Goal: Task Accomplishment & Management: Manage account settings

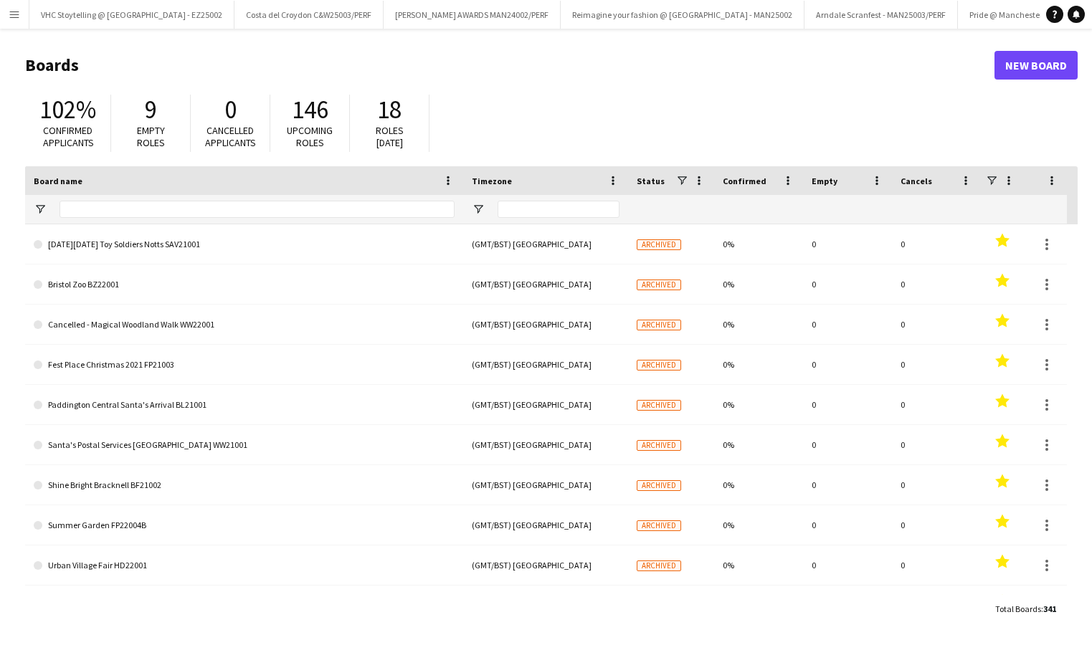
type input "***"
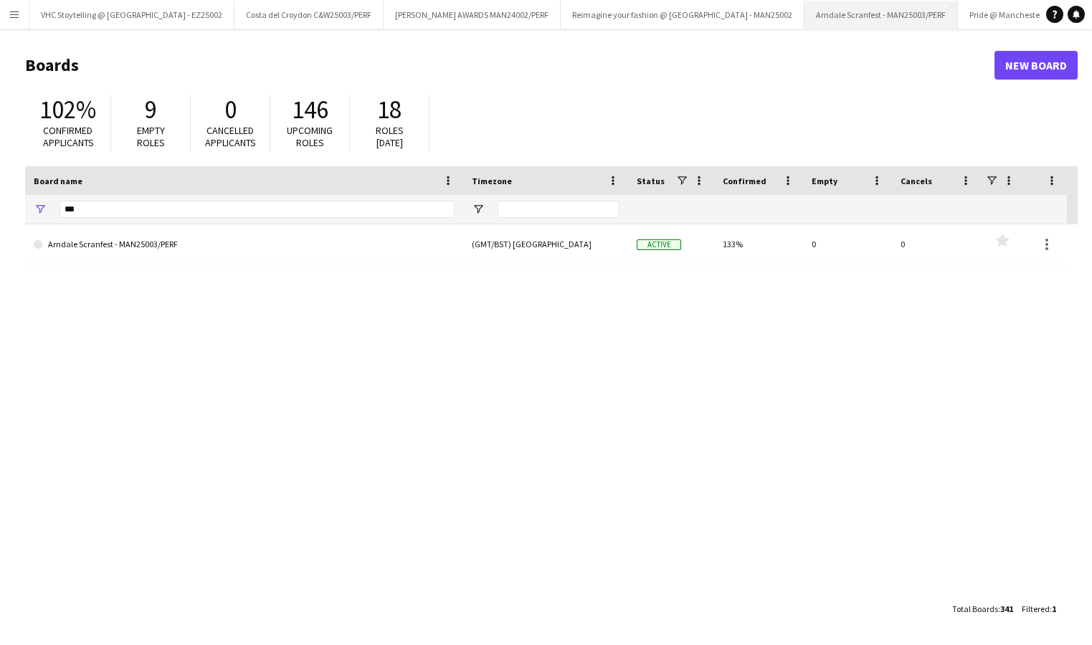
click at [804, 21] on button "Arndale Scranfest - MAN25003/PERF Close" at bounding box center [880, 15] width 153 height 28
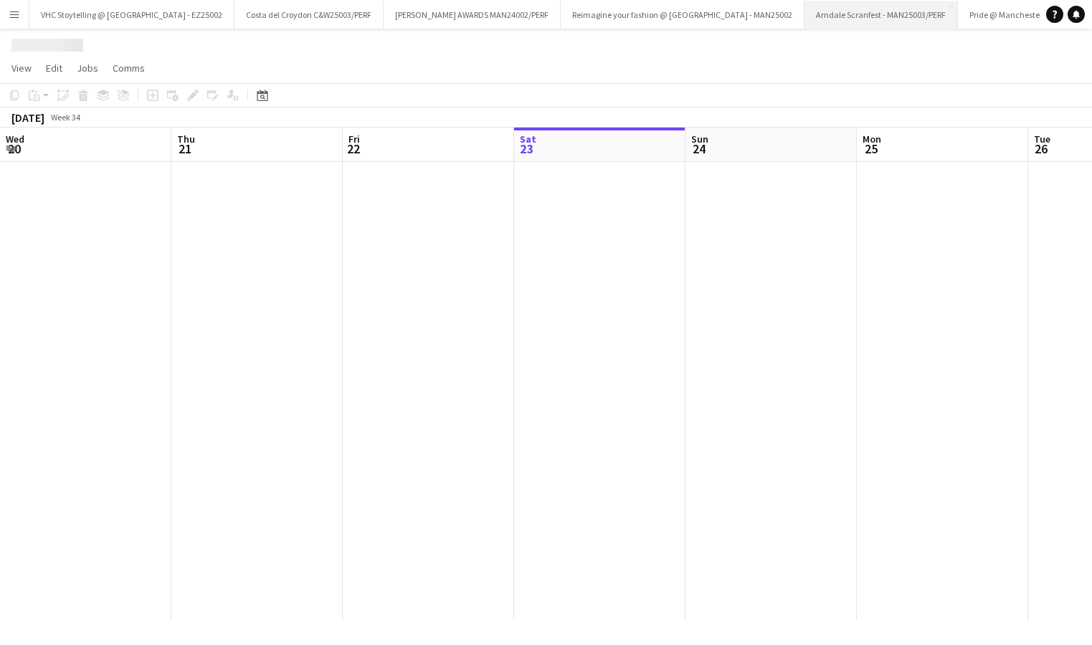
scroll to position [0, 343]
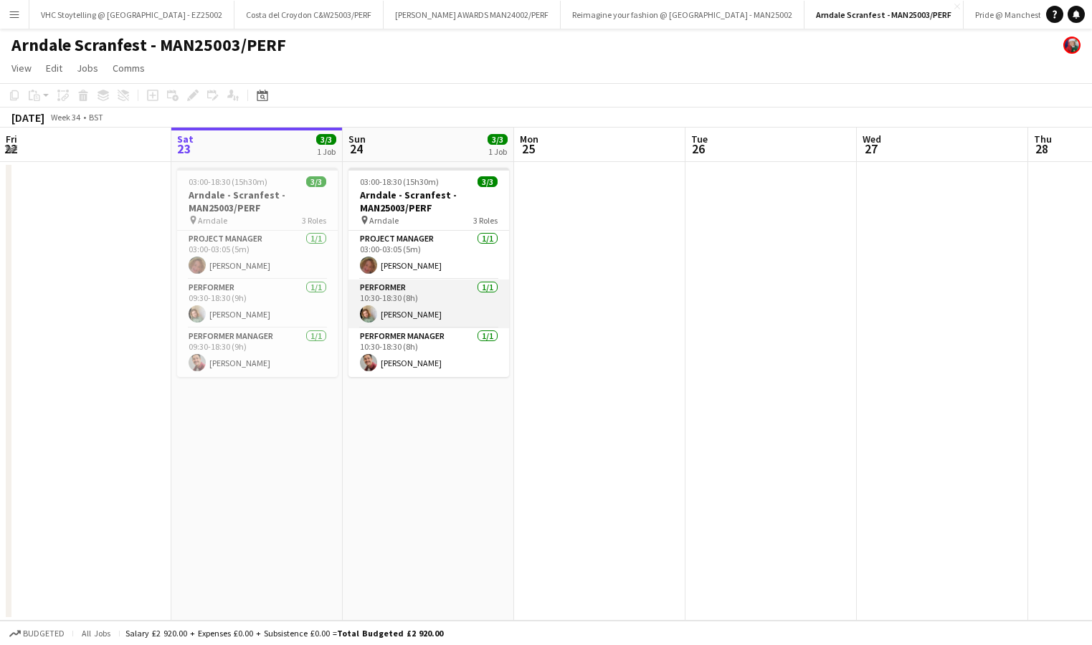
click at [415, 318] on app-card-role "Performer [DATE] 10:30-18:30 (8h) [PERSON_NAME]" at bounding box center [428, 304] width 161 height 49
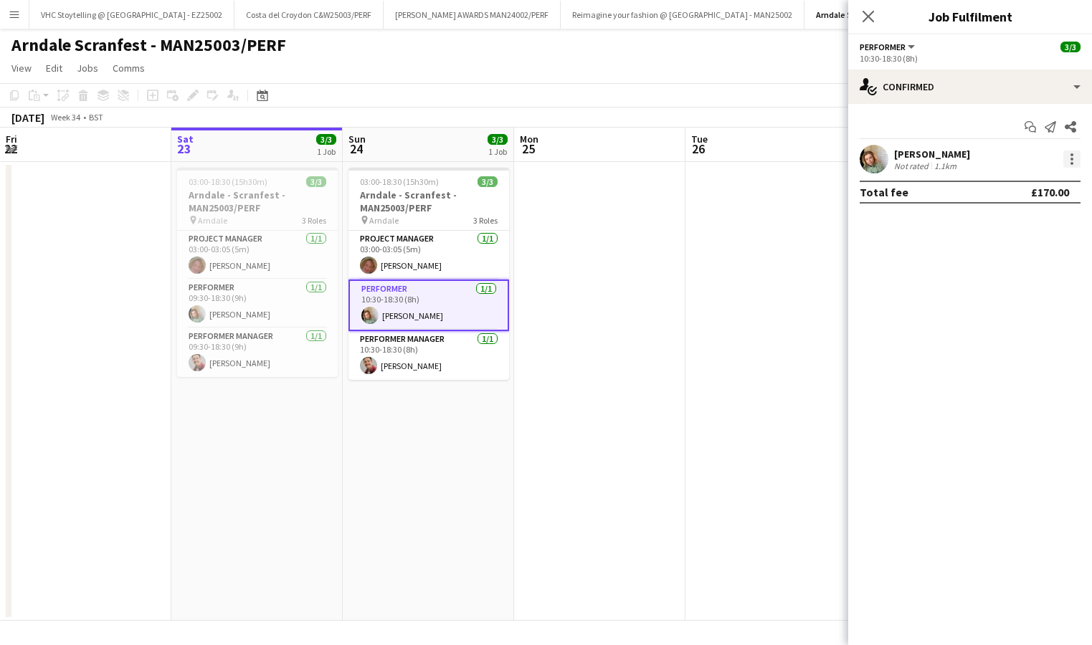
click at [1073, 161] on div at bounding box center [1071, 159] width 17 height 17
click at [1033, 224] on span "Switch crew" at bounding box center [1010, 220] width 61 height 12
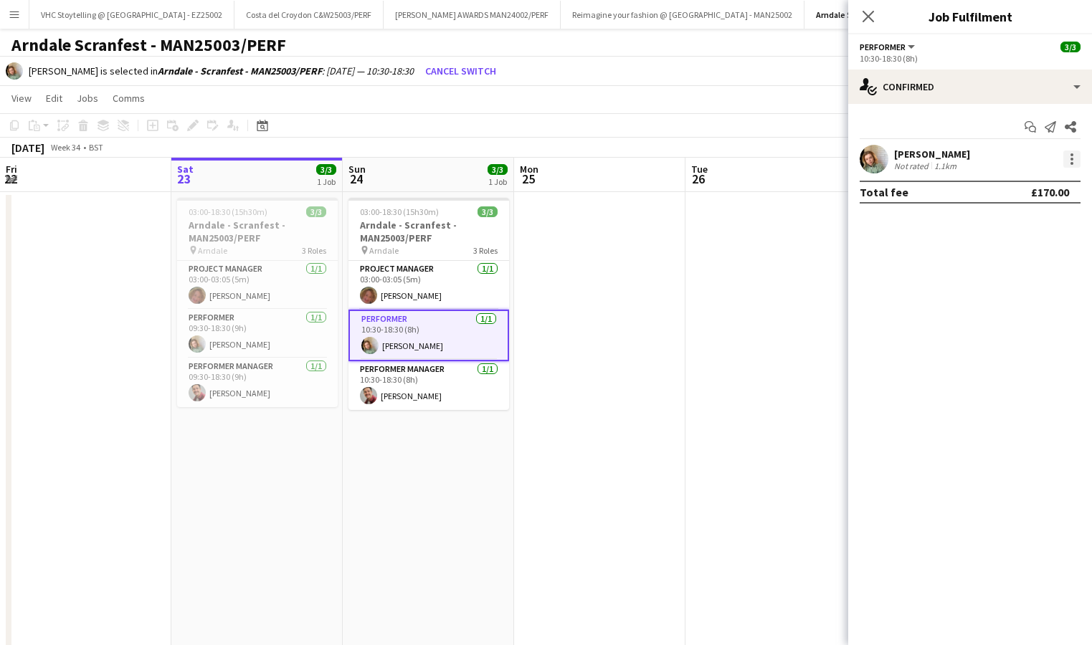
click at [1070, 158] on div at bounding box center [1071, 159] width 3 height 3
click at [1072, 158] on div at bounding box center [546, 322] width 1092 height 645
click at [1068, 158] on div at bounding box center [1071, 159] width 17 height 17
click at [1017, 190] on span "Edit fee" at bounding box center [999, 185] width 39 height 12
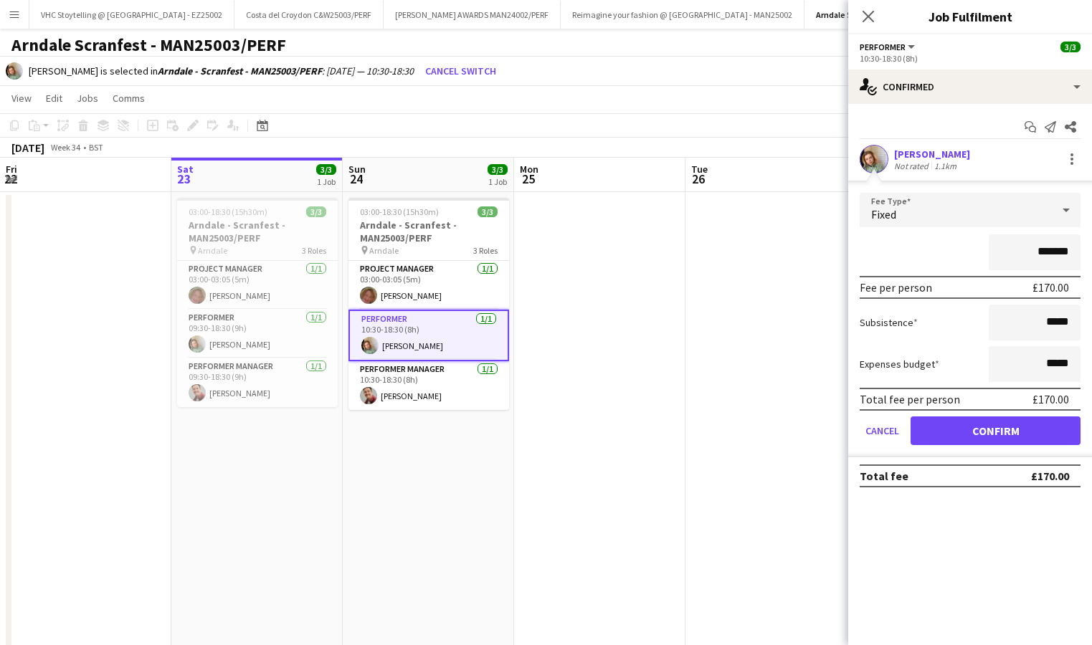
click at [1055, 250] on input "*******" at bounding box center [1034, 252] width 92 height 36
type input "****"
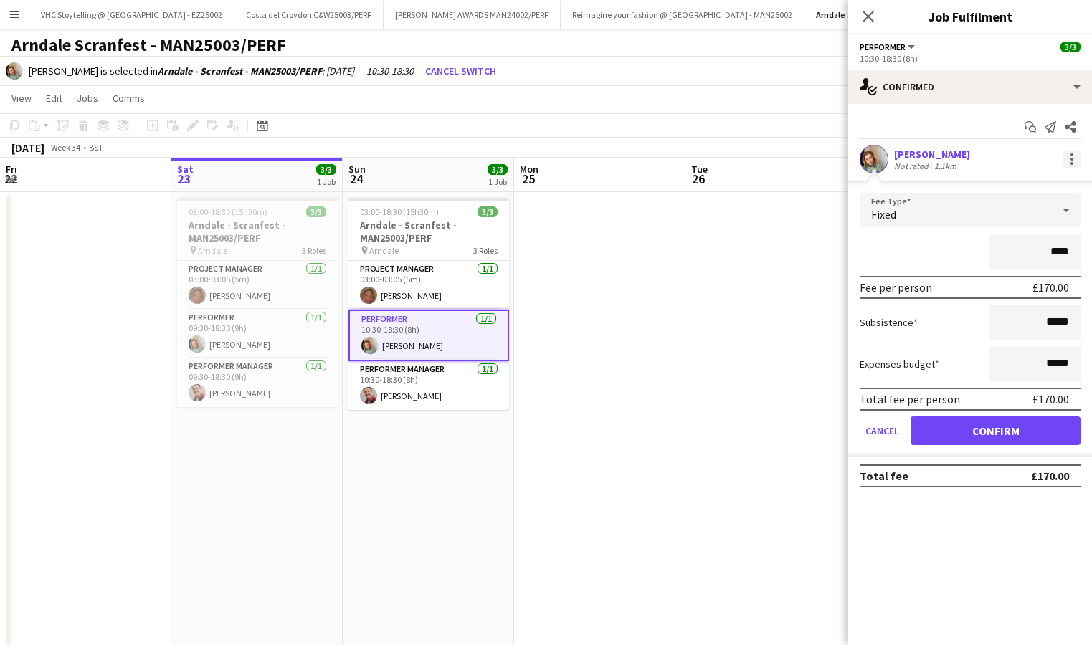
click at [1071, 157] on div at bounding box center [1071, 159] width 17 height 17
click at [1011, 286] on span "Remove" at bounding box center [1001, 288] width 43 height 12
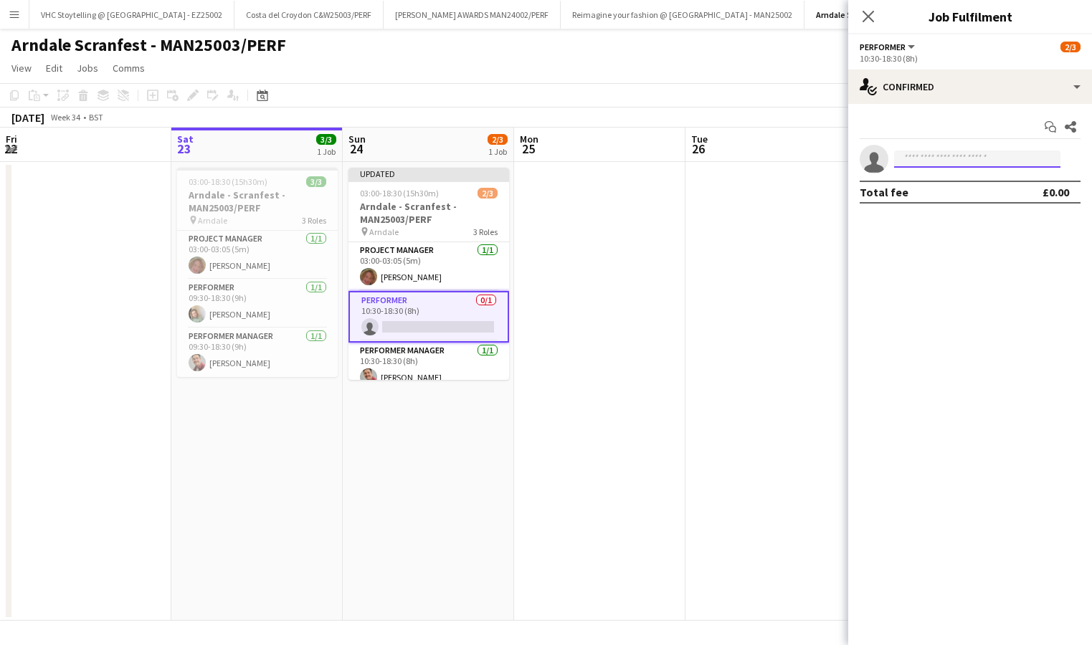
click at [947, 161] on input at bounding box center [977, 159] width 166 height 17
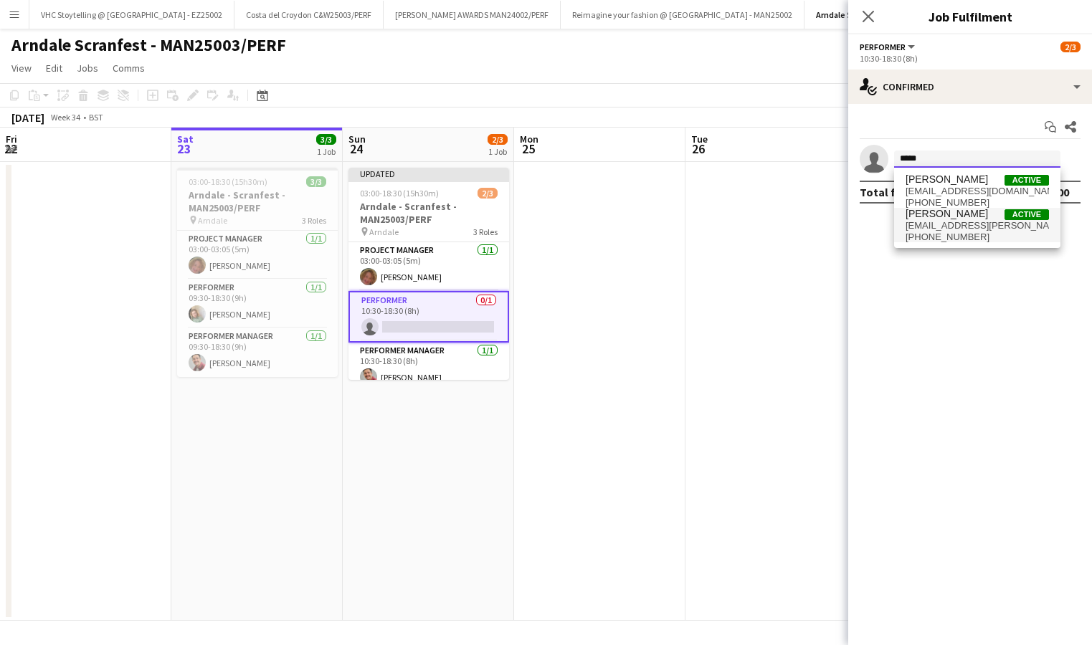
type input "*****"
click at [925, 234] on span "[PHONE_NUMBER]" at bounding box center [976, 237] width 143 height 11
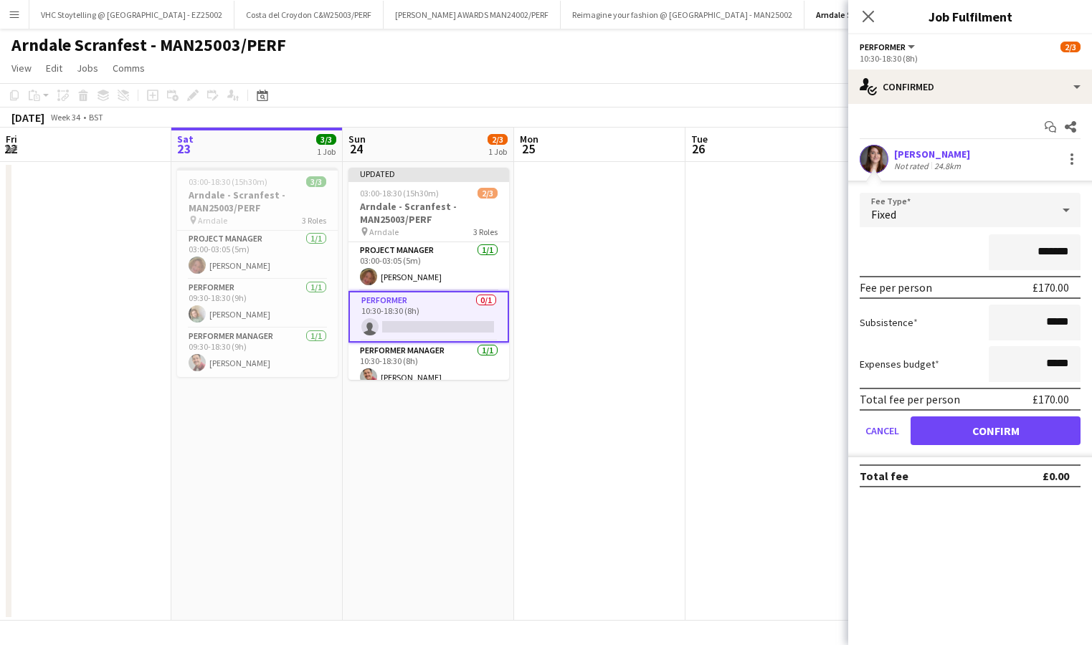
click at [1019, 433] on button "Confirm" at bounding box center [995, 430] width 170 height 29
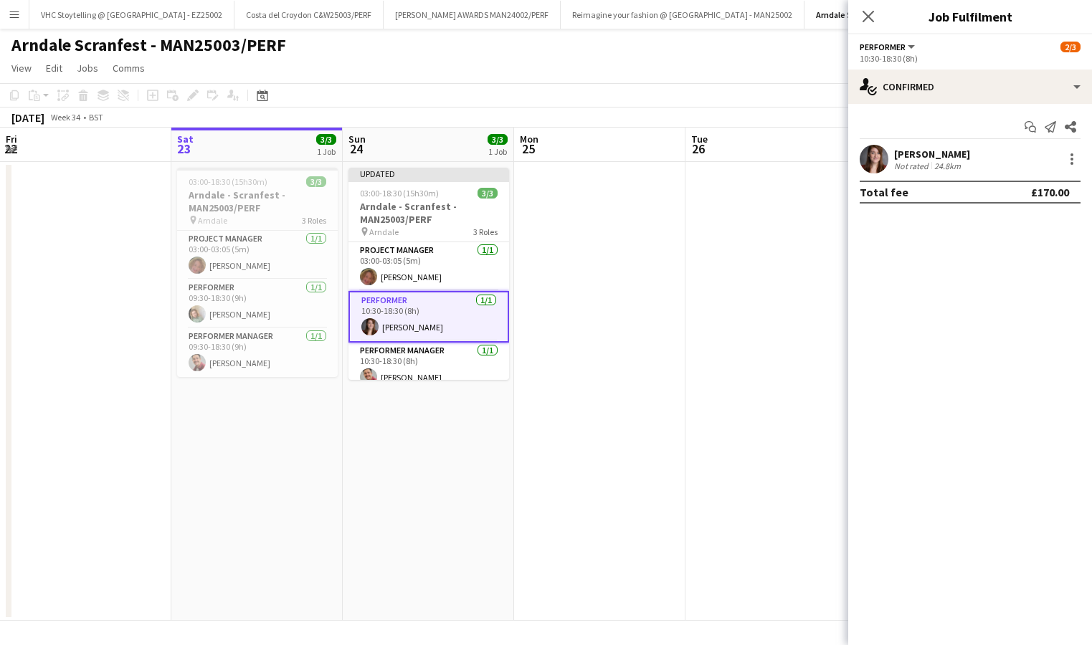
click at [738, 426] on app-date-cell at bounding box center [770, 391] width 171 height 459
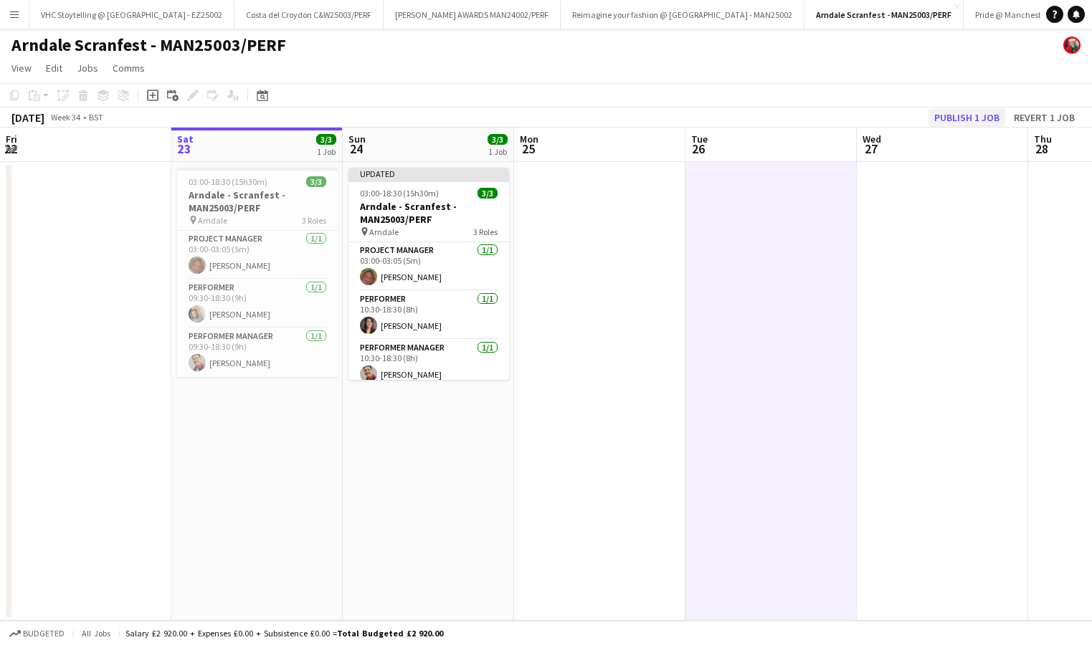
click at [976, 118] on button "Publish 1 job" at bounding box center [966, 117] width 77 height 19
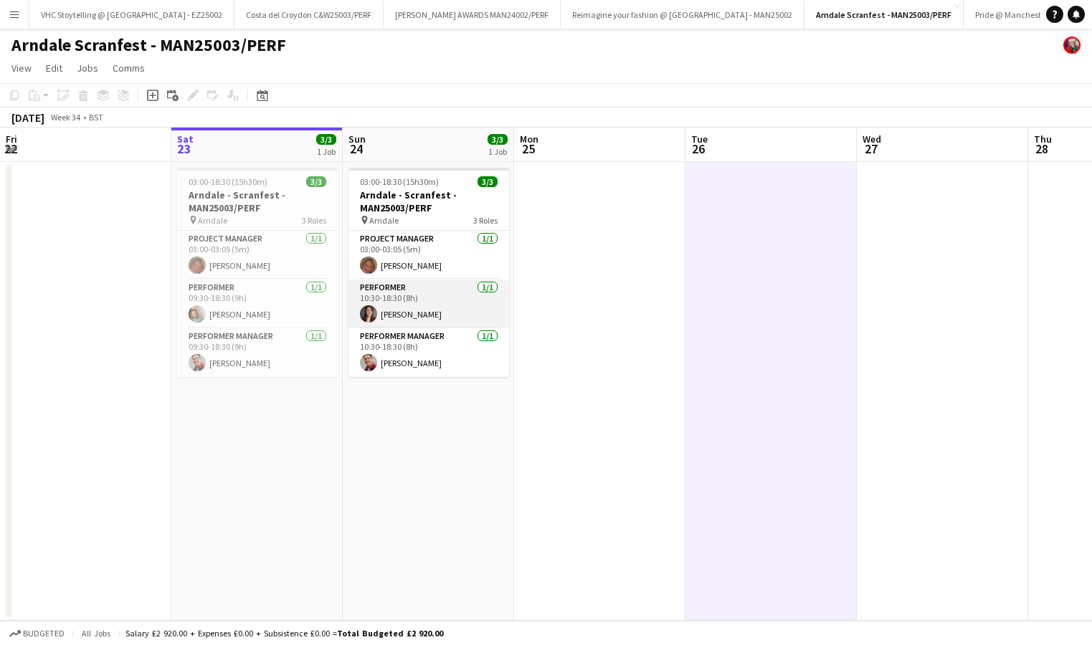
click at [413, 314] on app-card-role "Performer [DATE] 10:30-18:30 (8h) [PERSON_NAME]" at bounding box center [428, 304] width 161 height 49
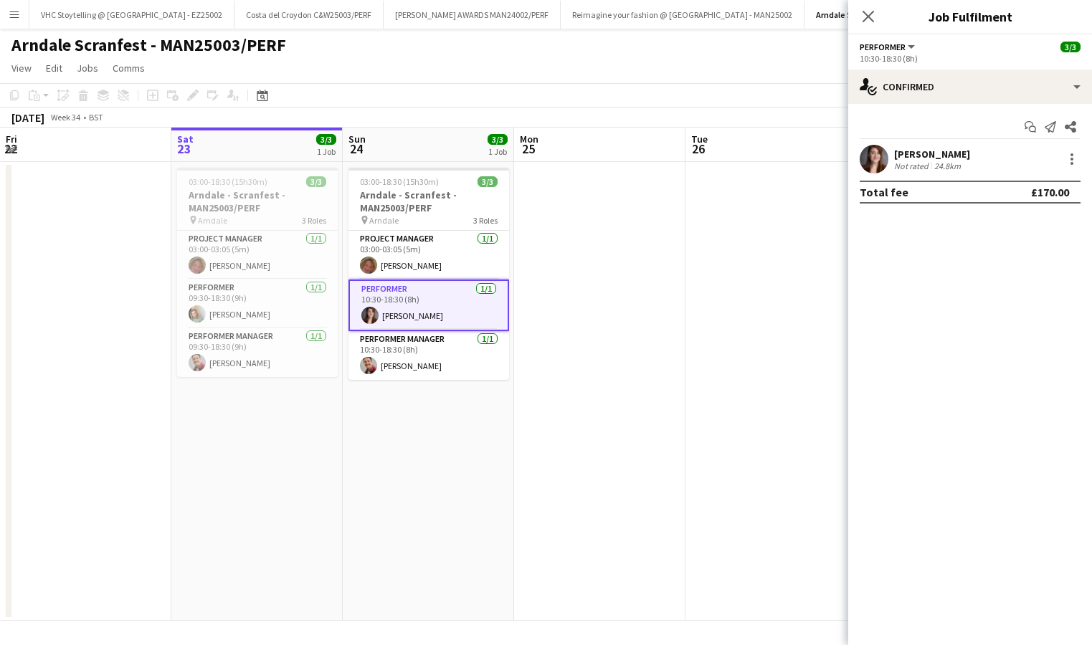
click at [911, 156] on div "[PERSON_NAME]" at bounding box center [932, 154] width 76 height 13
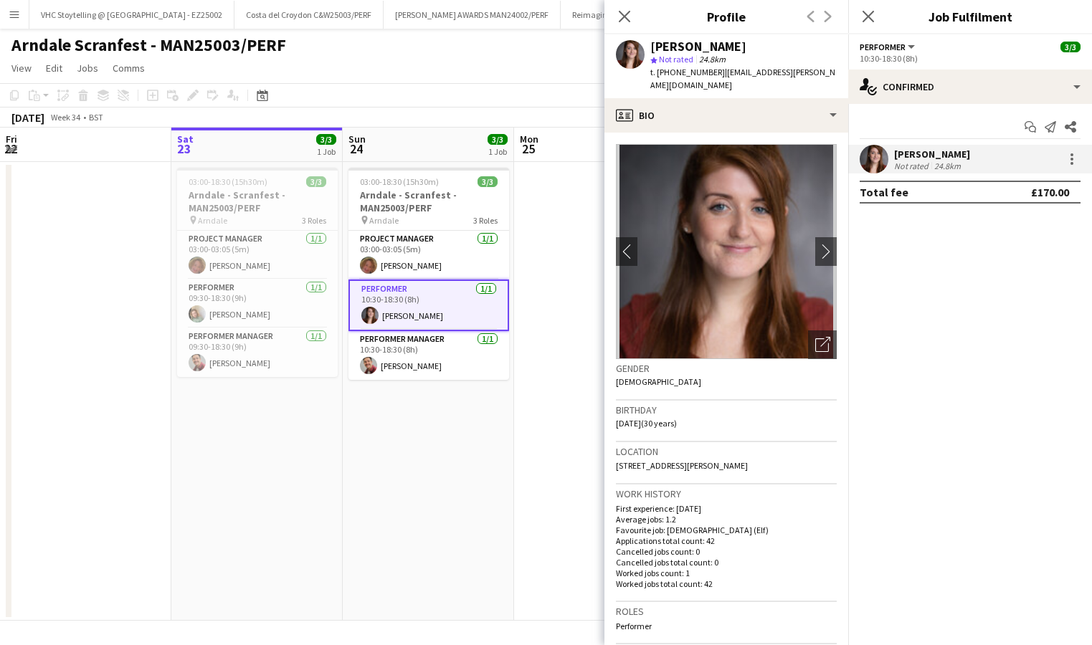
click at [538, 202] on app-date-cell at bounding box center [599, 391] width 171 height 459
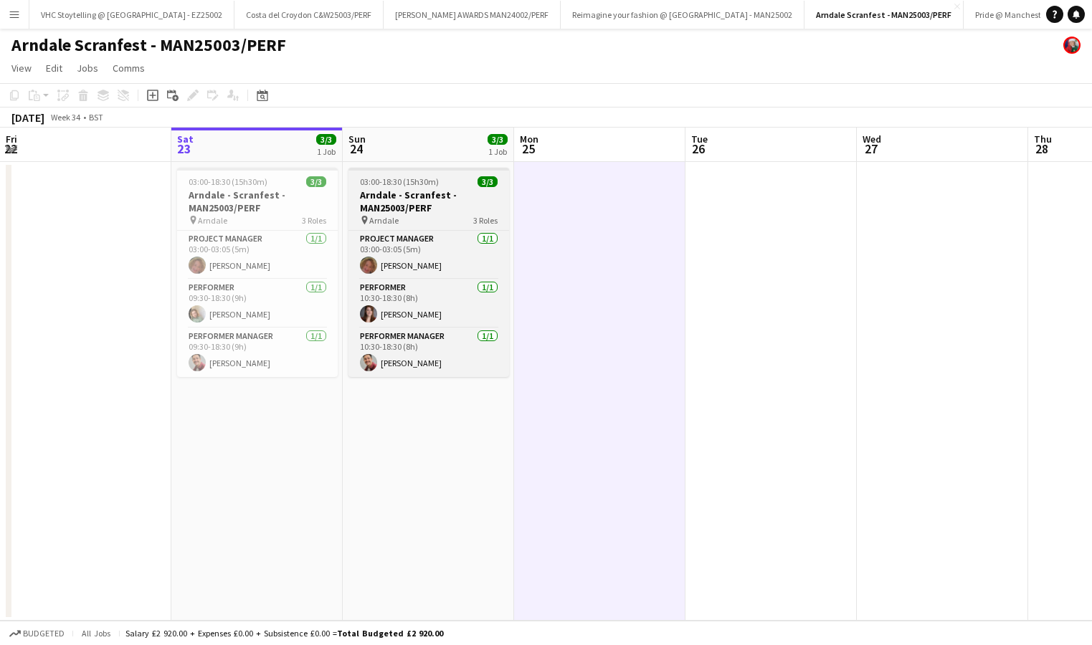
scroll to position [0, 0]
click at [486, 183] on span "3/3" at bounding box center [487, 181] width 20 height 11
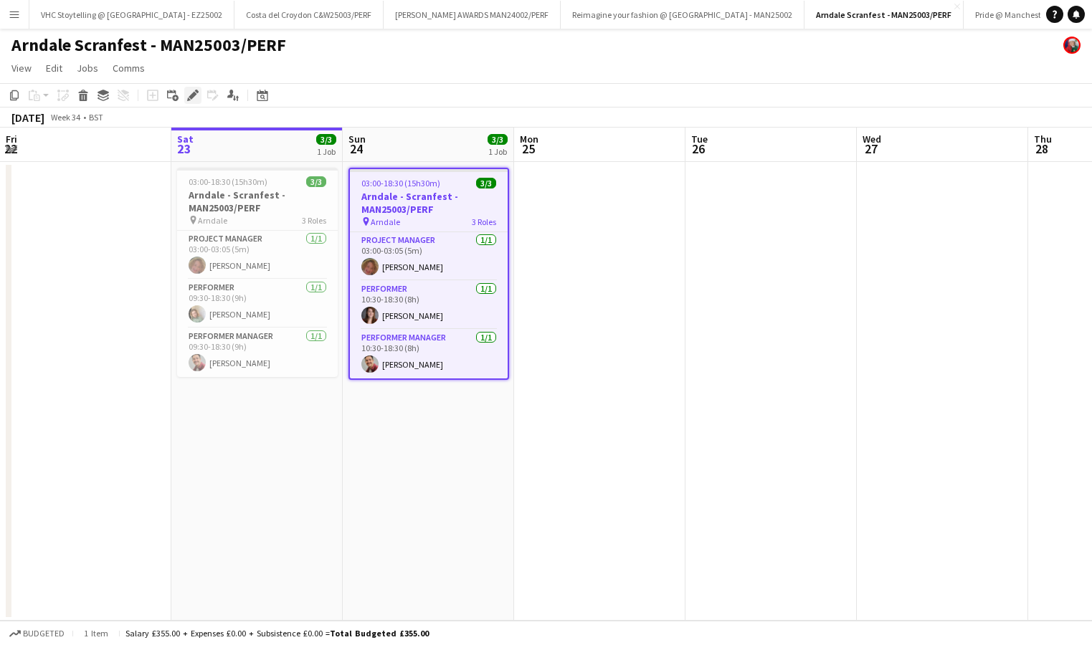
click at [190, 97] on icon at bounding box center [193, 96] width 8 height 8
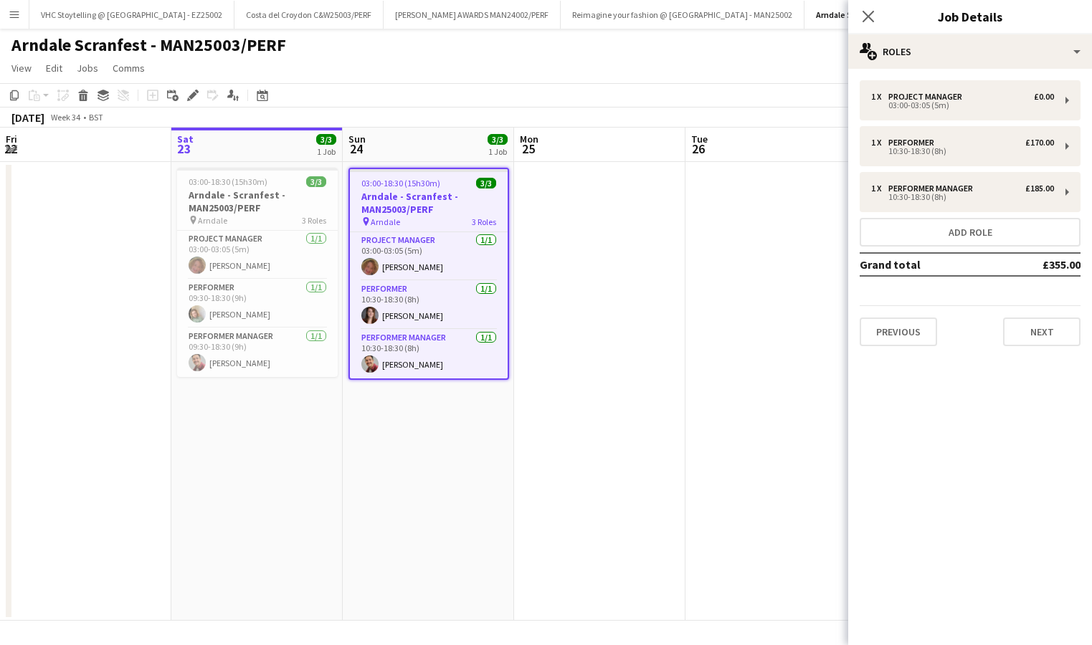
click at [731, 393] on app-date-cell at bounding box center [770, 391] width 171 height 459
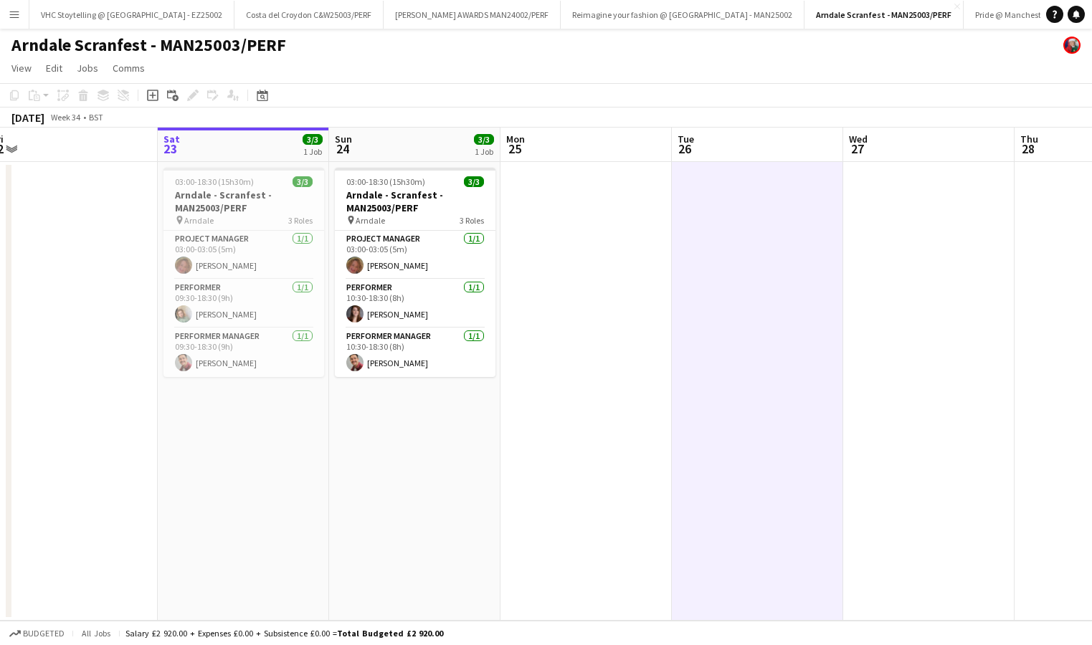
scroll to position [0, 353]
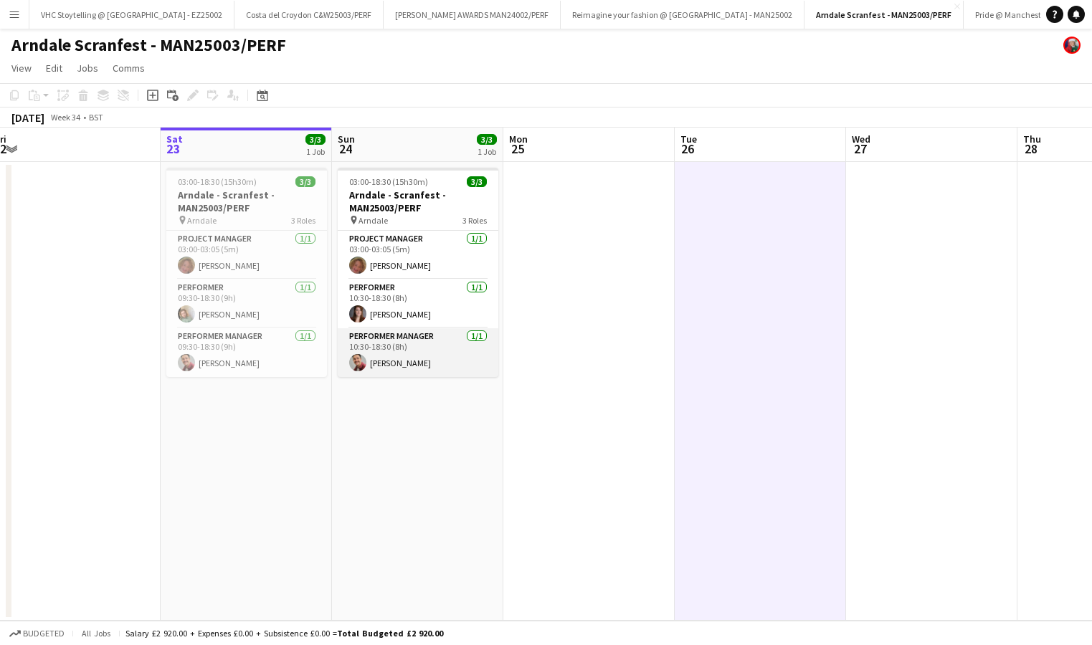
click at [404, 339] on app-card-role "Performer Manager [DATE] 10:30-18:30 (8h) [PERSON_NAME]" at bounding box center [418, 352] width 161 height 49
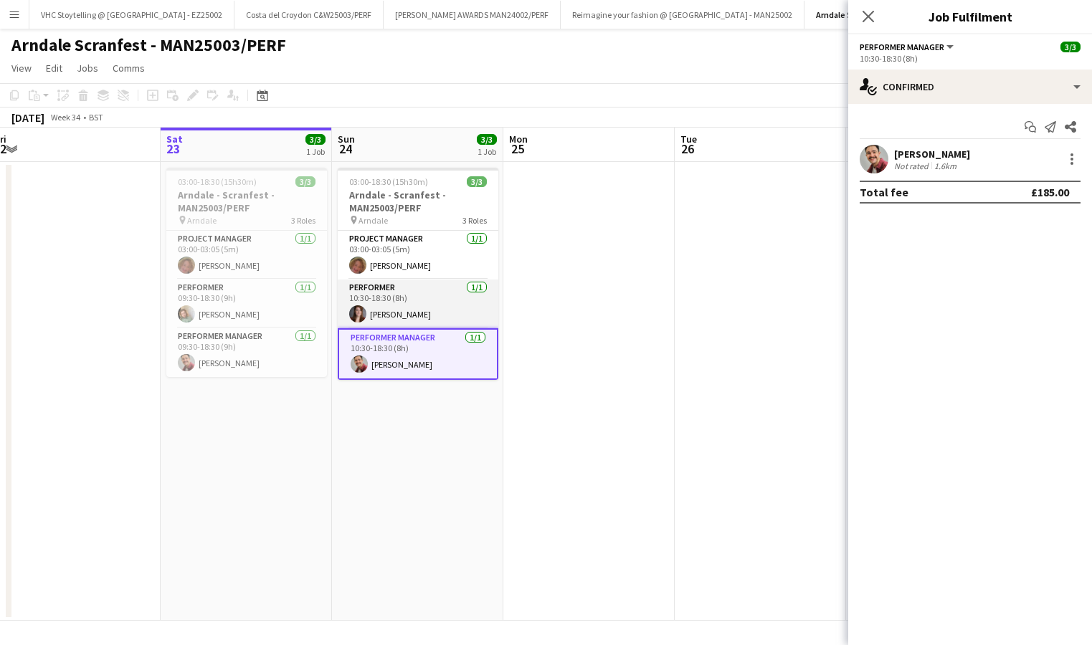
click at [475, 288] on app-card-role "Performer [DATE] 10:30-18:30 (8h) [PERSON_NAME]" at bounding box center [418, 304] width 161 height 49
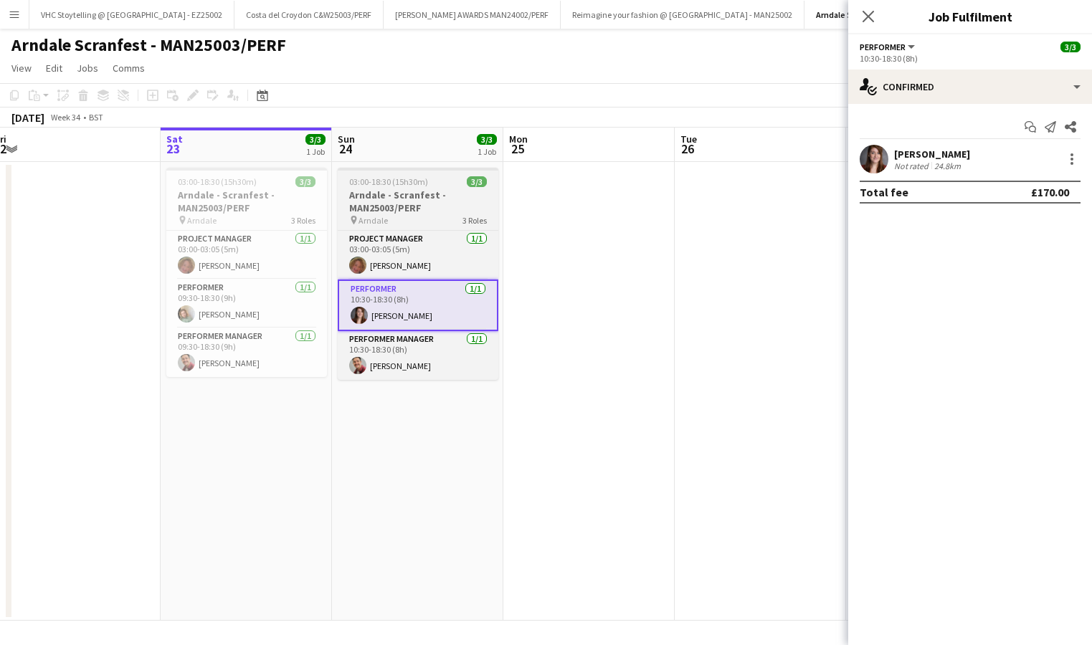
click at [476, 183] on span "3/3" at bounding box center [477, 181] width 20 height 11
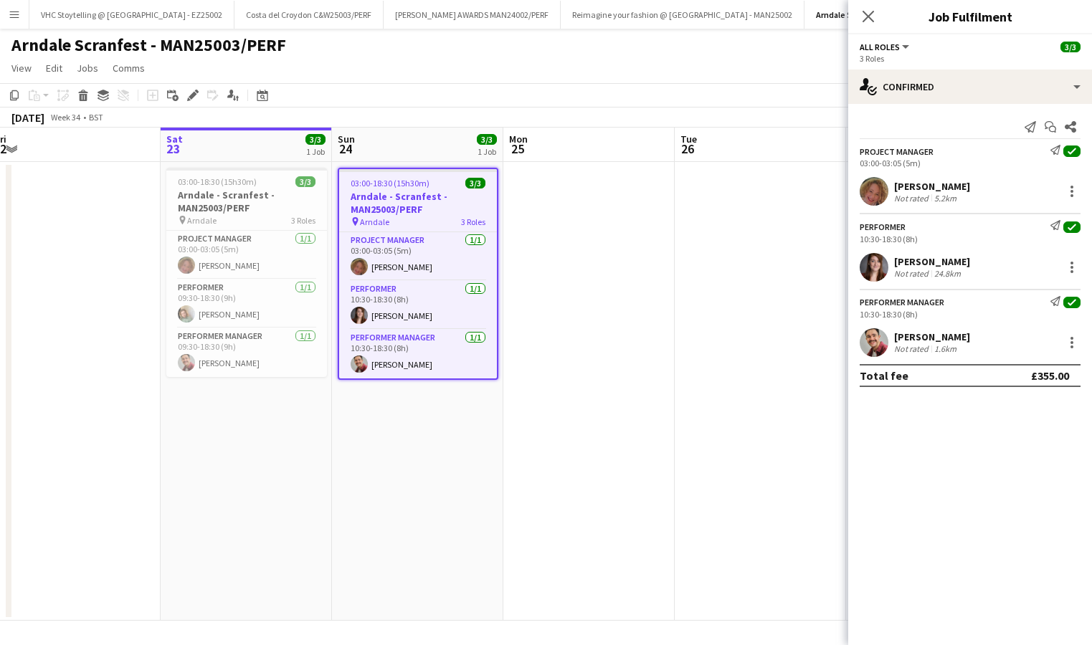
click at [478, 187] on span "3/3" at bounding box center [475, 183] width 20 height 11
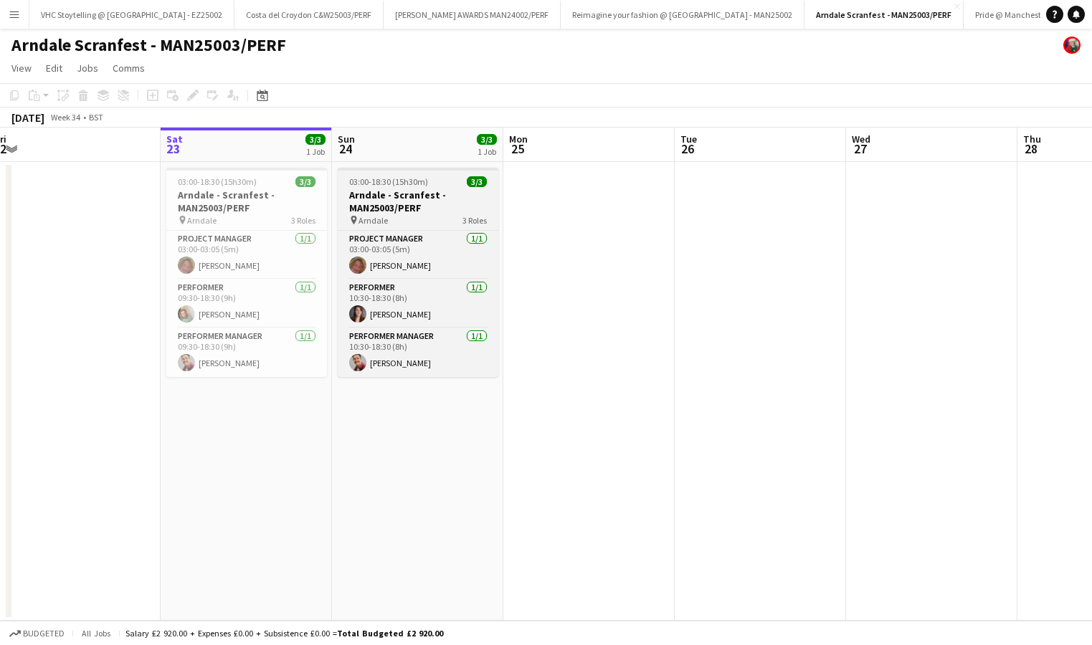
click at [473, 187] on app-job-card "03:00-18:30 (15h30m) 3/3 Arndale - Scranfest - MAN25003/PERF pin Arndale 3 Role…" at bounding box center [418, 272] width 161 height 209
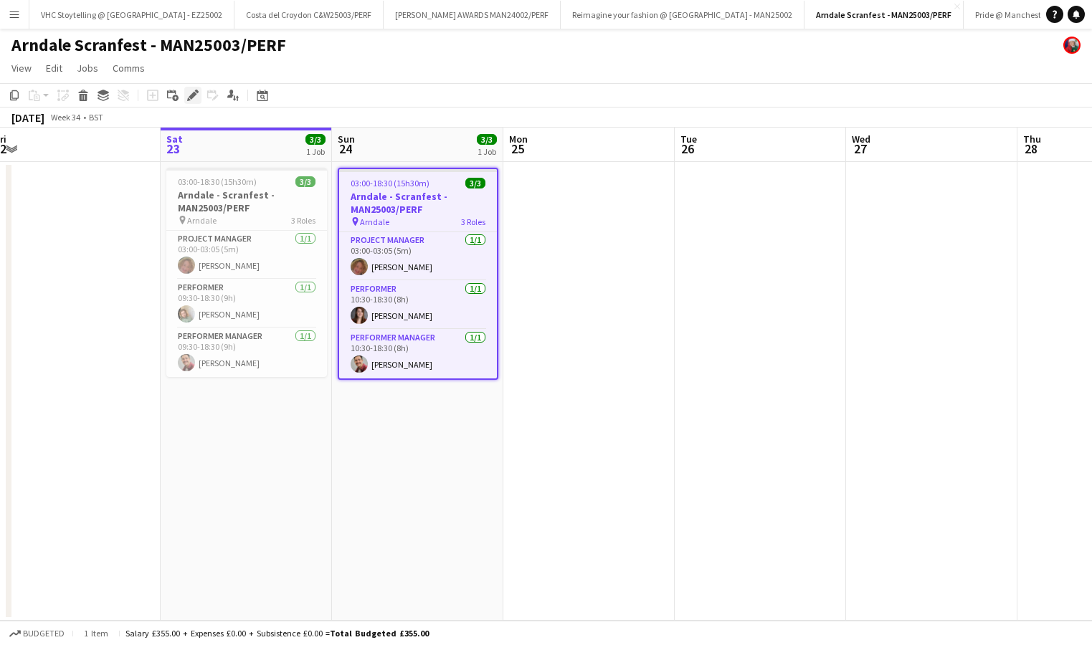
click at [191, 94] on icon "Edit" at bounding box center [192, 95] width 11 height 11
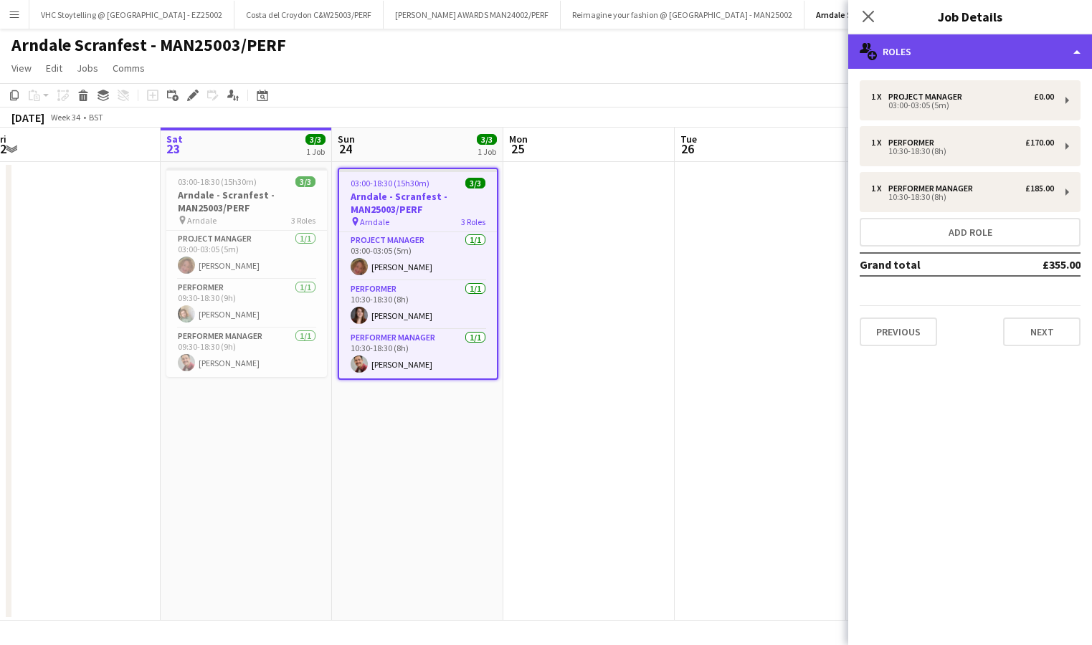
click at [945, 49] on div "multiple-users-add Roles" at bounding box center [970, 51] width 244 height 34
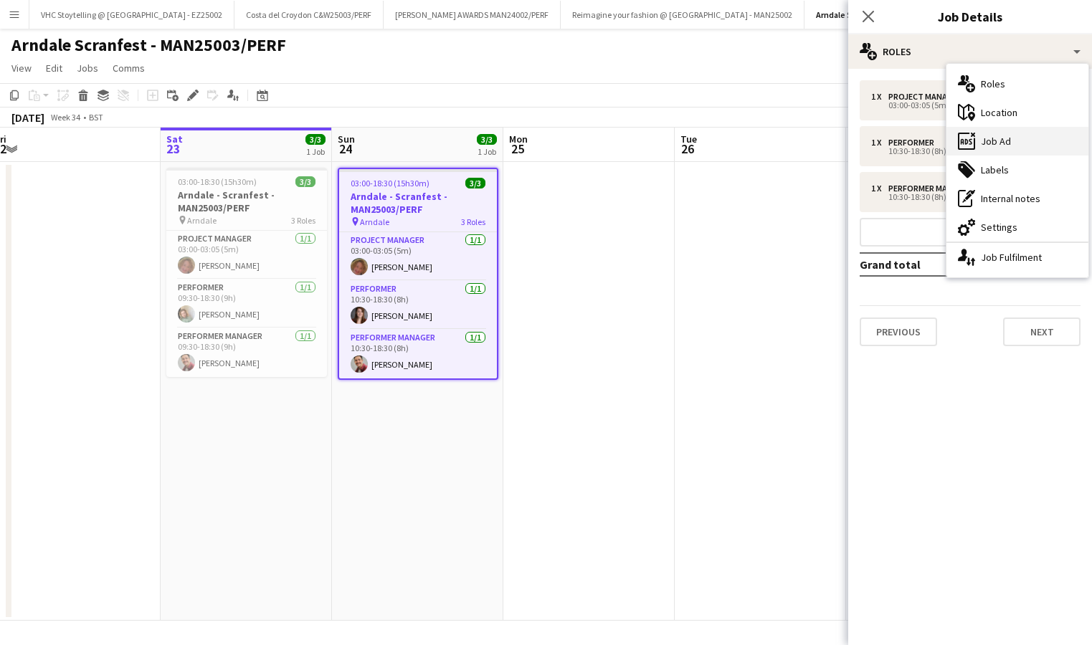
click at [983, 132] on div "ads-window Job Ad" at bounding box center [1017, 141] width 142 height 29
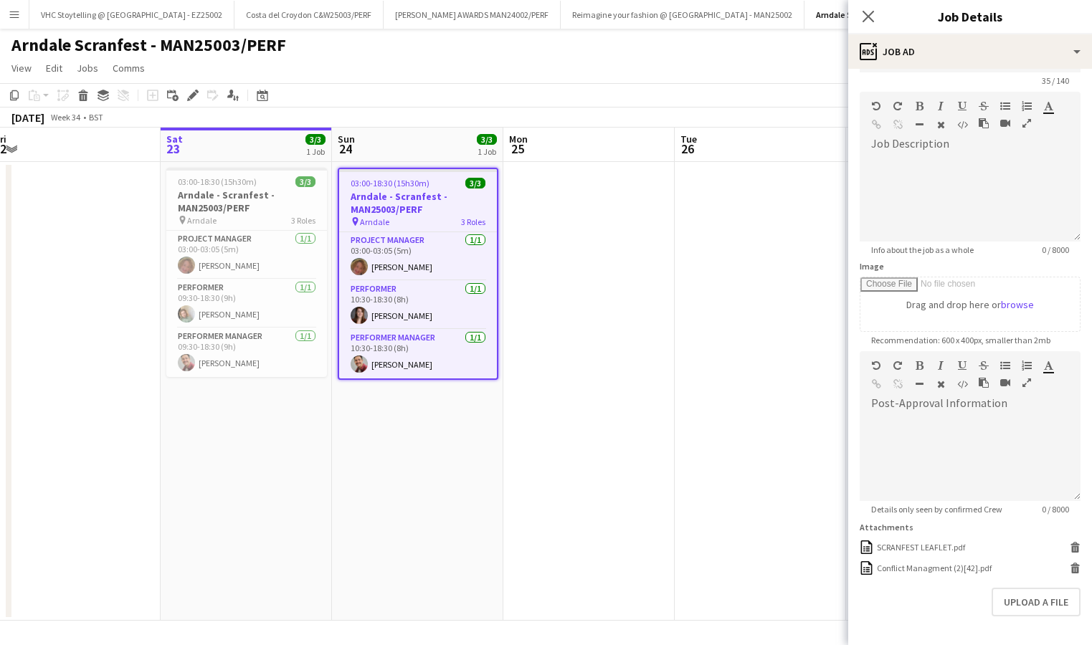
scroll to position [49, 0]
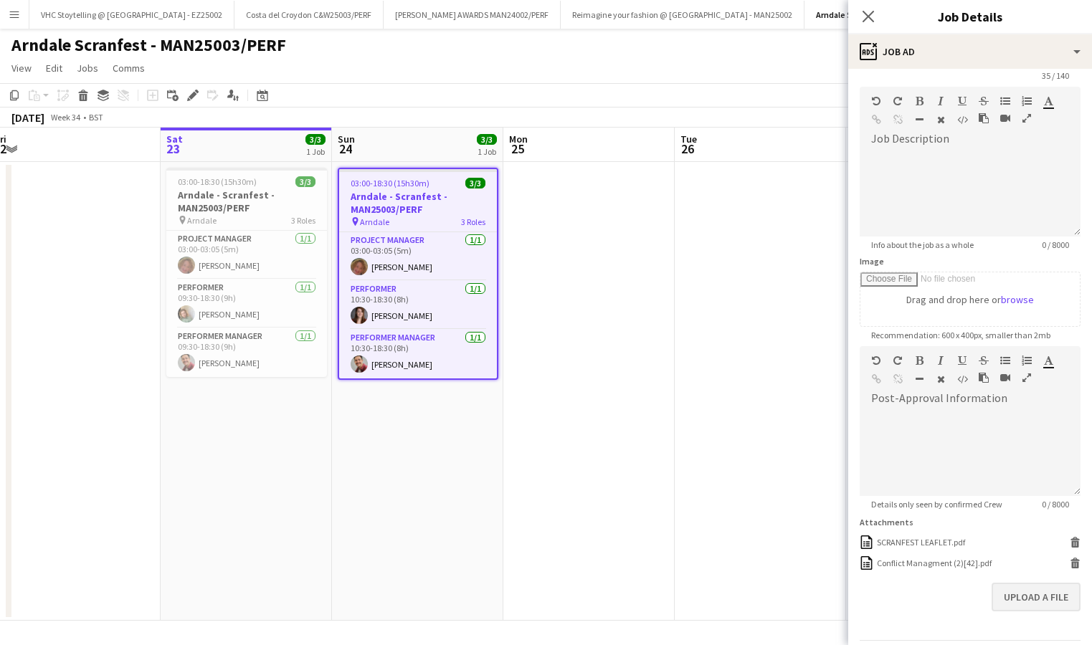
click at [1053, 595] on button "Upload a file" at bounding box center [1035, 597] width 89 height 29
click at [1003, 604] on button "Upload a file" at bounding box center [1035, 597] width 89 height 29
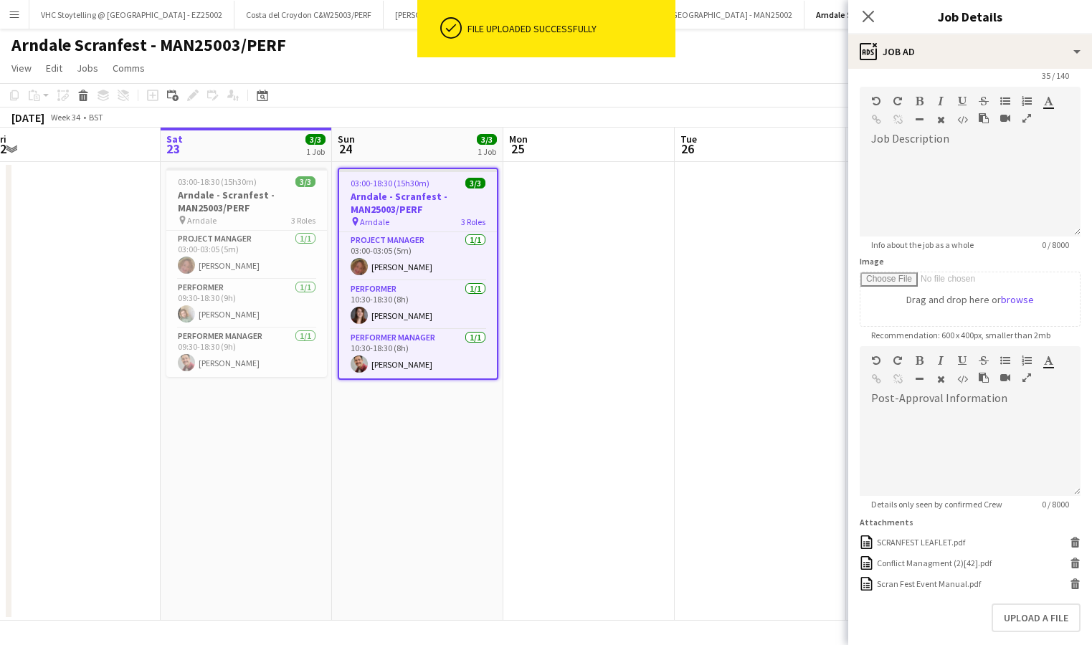
click at [794, 563] on app-date-cell at bounding box center [759, 391] width 171 height 459
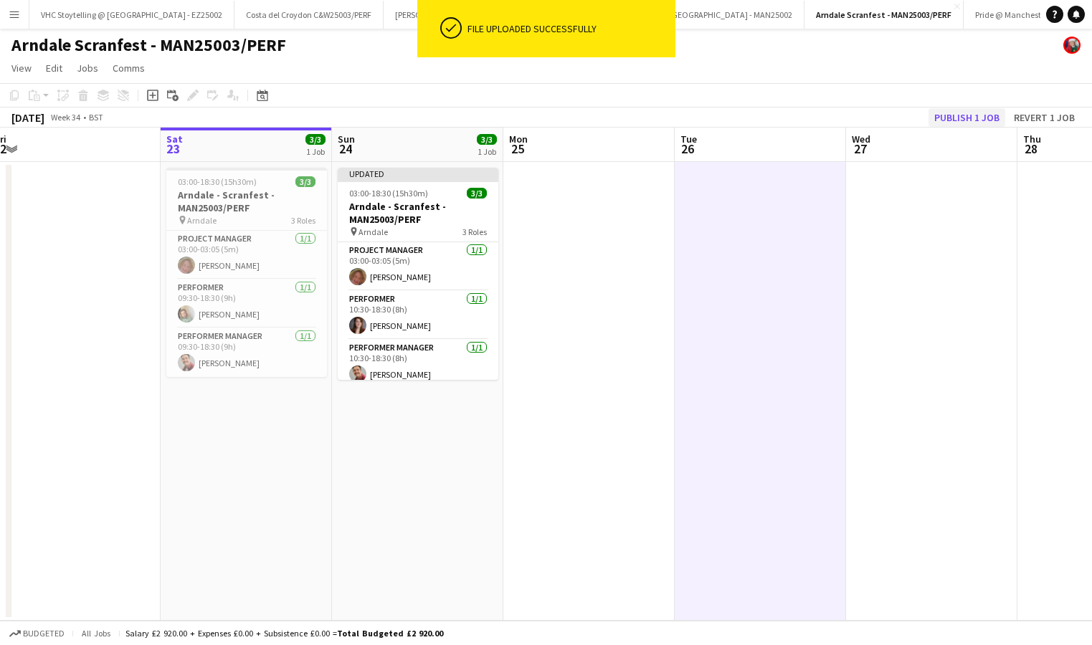
click at [978, 116] on button "Publish 1 job" at bounding box center [966, 117] width 77 height 19
